Goal: Navigation & Orientation: Find specific page/section

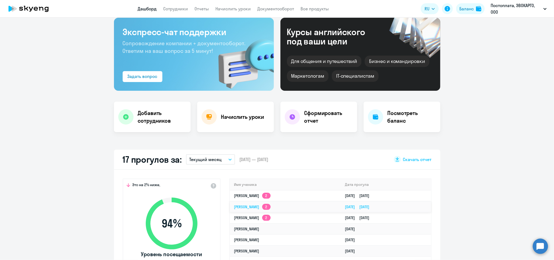
scroll to position [36, 0]
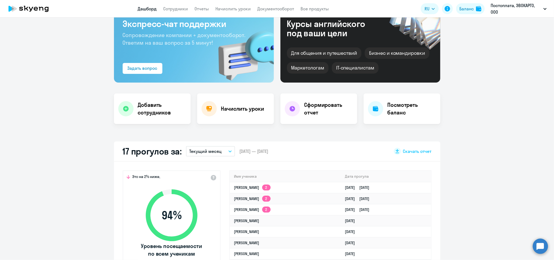
select select "30"
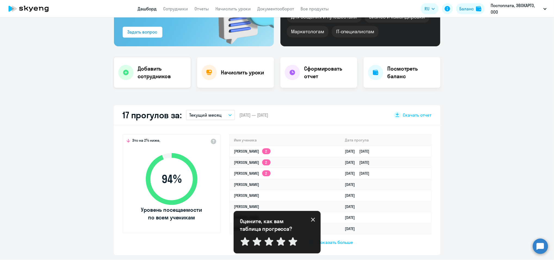
scroll to position [0, 0]
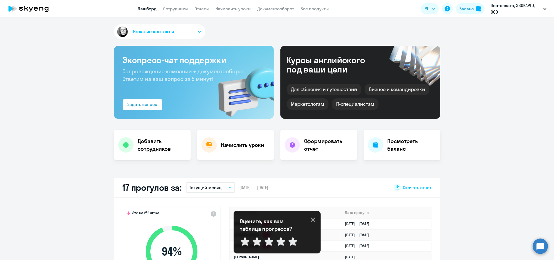
click at [40, 10] on icon at bounding box center [41, 9] width 5 height 4
click at [24, 5] on icon at bounding box center [29, 9] width 48 height 14
click at [48, 12] on icon at bounding box center [29, 9] width 48 height 14
click at [144, 10] on link "Дашборд" at bounding box center [147, 8] width 19 height 5
drag, startPoint x: 36, startPoint y: 66, endPoint x: 47, endPoint y: 68, distance: 11.6
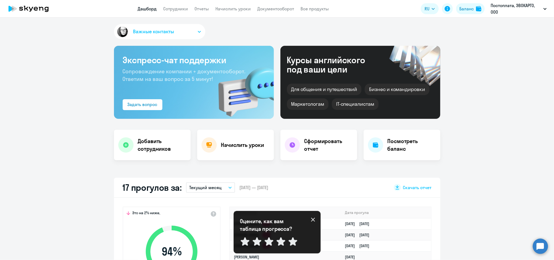
click at [42, 11] on icon at bounding box center [29, 9] width 48 height 14
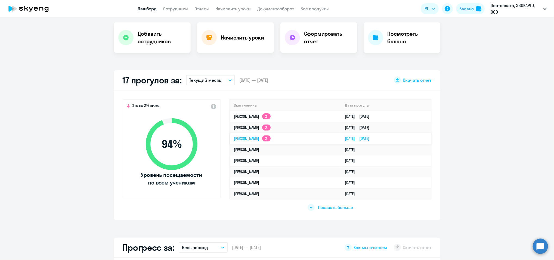
scroll to position [109, 0]
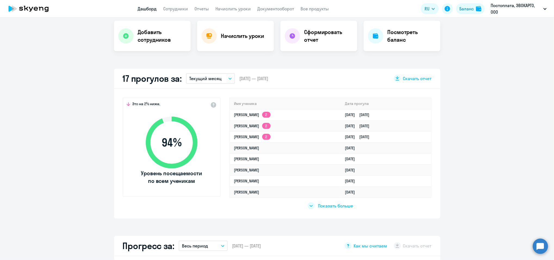
click at [347, 204] on span "Показать больше" at bounding box center [335, 205] width 35 height 6
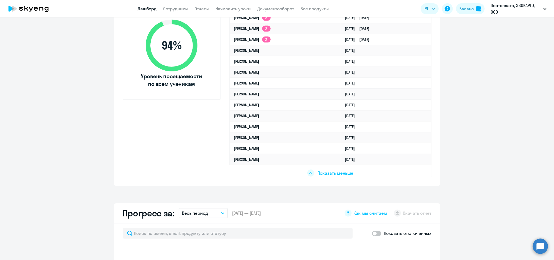
scroll to position [145, 0]
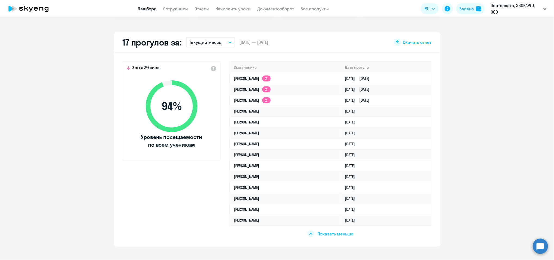
select select "30"
